Goal: Task Accomplishment & Management: Manage account settings

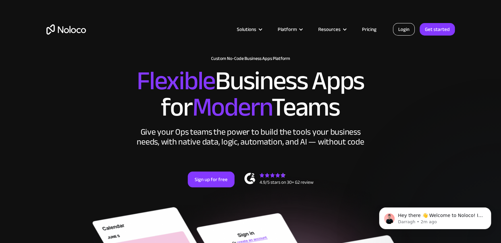
click at [403, 32] on link "Login" at bounding box center [404, 29] width 22 height 13
click at [402, 30] on link "Login" at bounding box center [404, 29] width 22 height 13
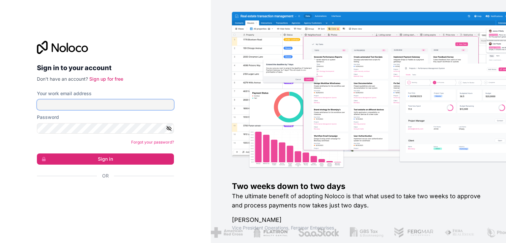
click at [65, 104] on input "Your work email address" at bounding box center [105, 105] width 137 height 11
paste input "tomerb@flybiz.co.il"
type input "tomerb@flybiz.co.il"
click at [168, 130] on icon "button" at bounding box center [169, 129] width 6 height 6
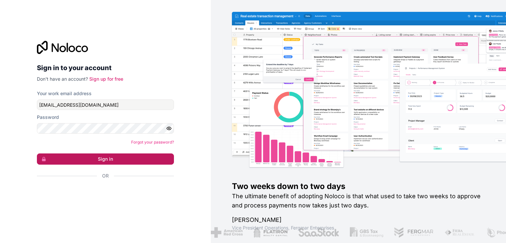
click at [104, 159] on button "Sign in" at bounding box center [105, 159] width 137 height 11
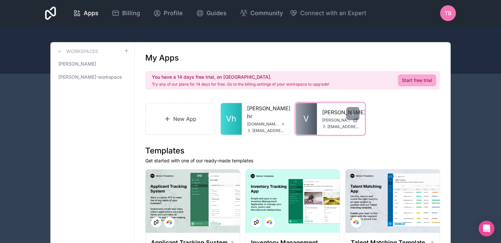
click at [303, 118] on link "V" at bounding box center [306, 119] width 21 height 32
